Goal: Find specific page/section: Find specific page/section

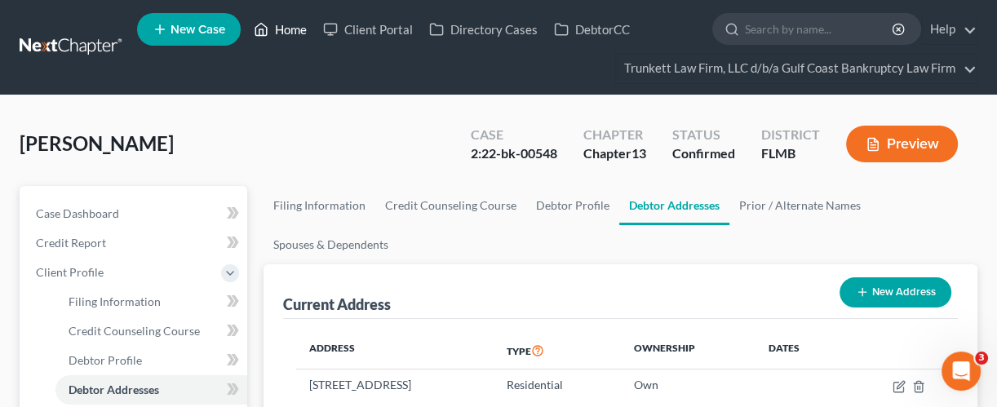
click at [288, 29] on link "Home" at bounding box center [280, 29] width 69 height 29
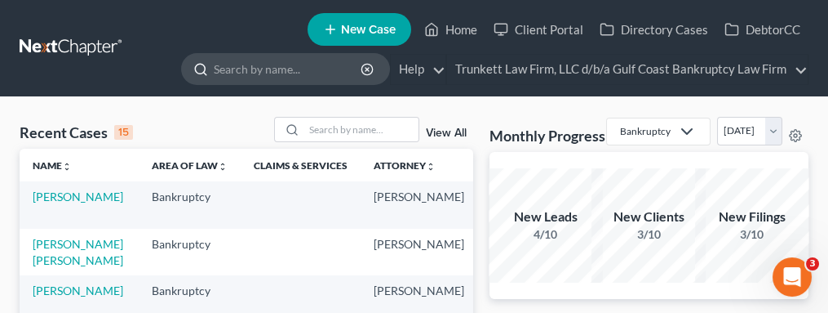
click at [257, 70] on input "search" at bounding box center [288, 69] width 149 height 30
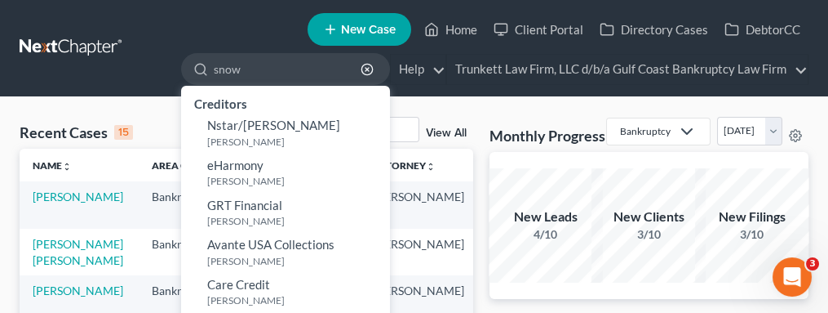
type input "snow"
click at [180, 19] on ul "New Case Home Client Portal Directory Cases DebtorCC snow - No Result - Credito…" at bounding box center [473, 48] width 672 height 80
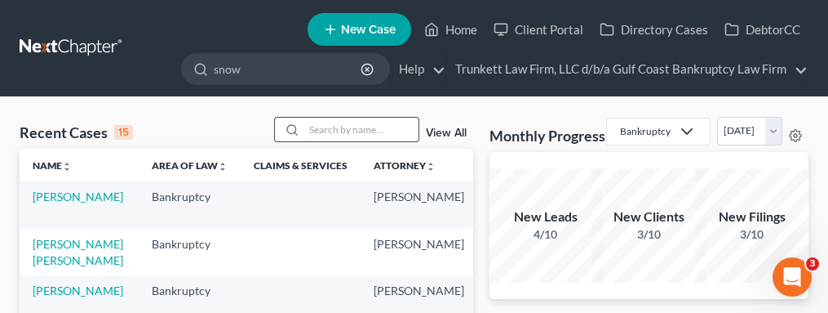
click at [339, 123] on input "search" at bounding box center [361, 130] width 114 height 24
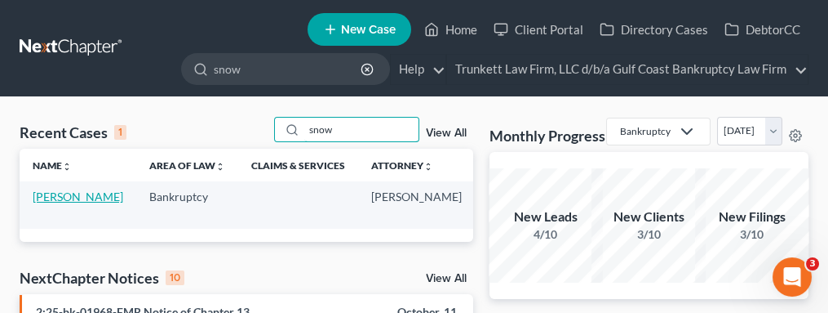
type input "snow"
click at [67, 203] on link "[PERSON_NAME]" at bounding box center [78, 196] width 91 height 14
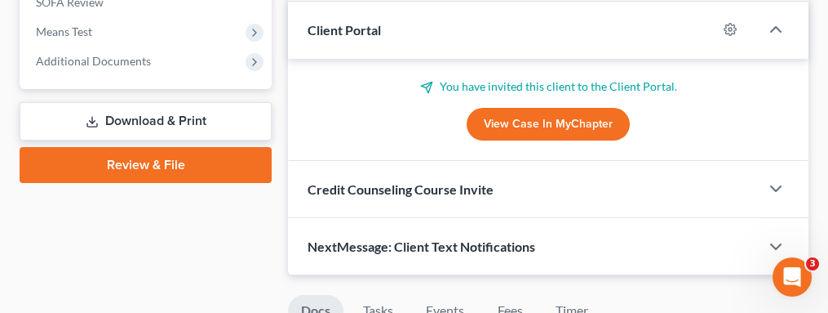
scroll to position [544, 0]
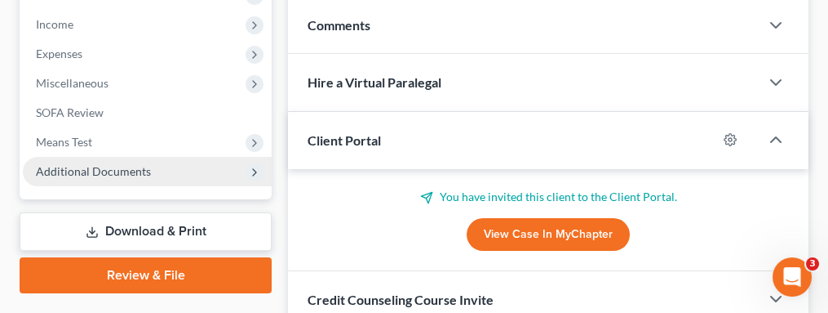
click at [89, 164] on span "Additional Documents" at bounding box center [93, 171] width 115 height 14
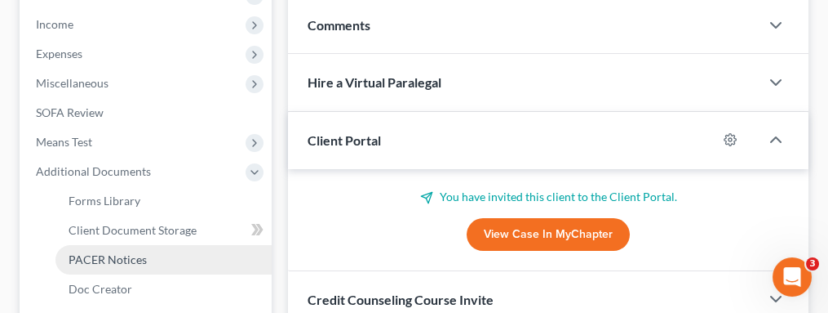
click at [112, 252] on span "PACER Notices" at bounding box center [108, 259] width 78 height 14
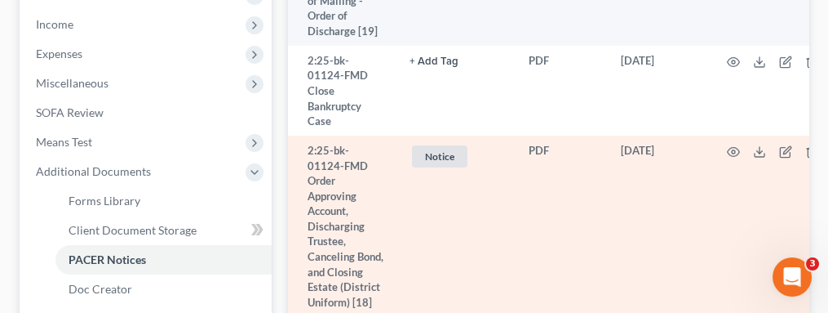
scroll to position [435, 0]
